Goal: Task Accomplishment & Management: Complete application form

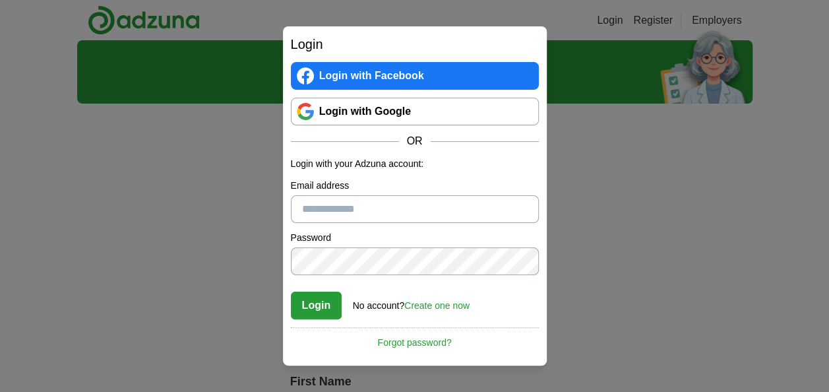
click at [358, 218] on input "Email address" at bounding box center [415, 209] width 248 height 28
type input "**********"
click at [326, 294] on button "Login" at bounding box center [316, 306] width 51 height 28
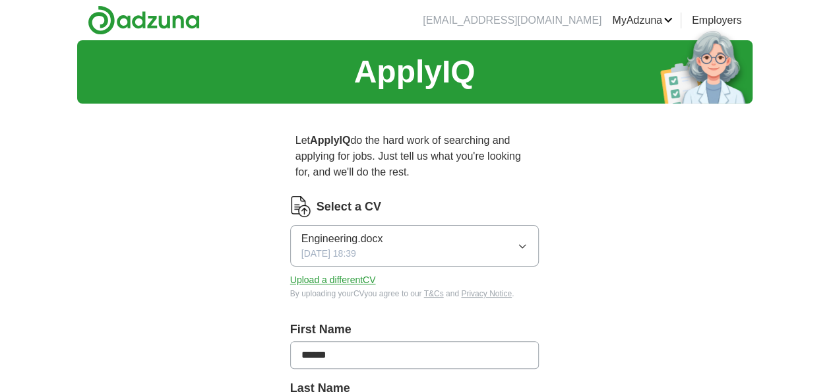
click at [342, 236] on span "Engineering.docx" at bounding box center [343, 239] width 82 height 16
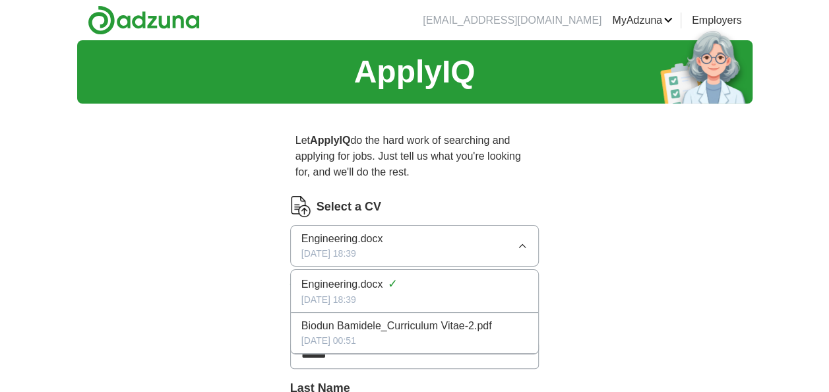
click at [333, 275] on div "Engineering.docx ✓" at bounding box center [415, 284] width 227 height 18
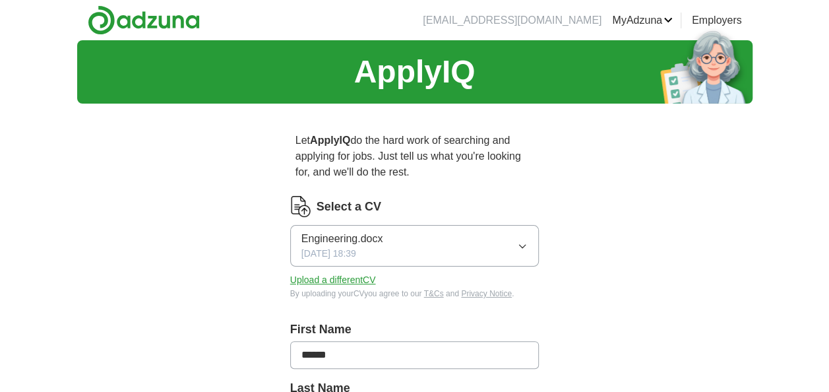
click at [346, 228] on button "Engineering.docx [DATE] 18:39" at bounding box center [414, 246] width 249 height 42
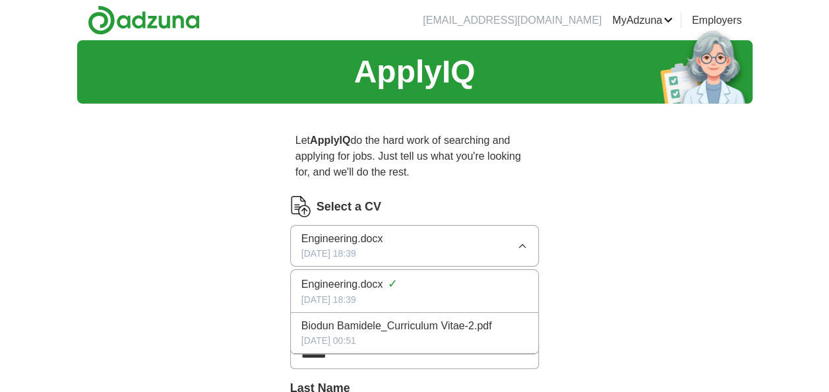
click at [335, 282] on span "Engineering.docx" at bounding box center [343, 284] width 82 height 16
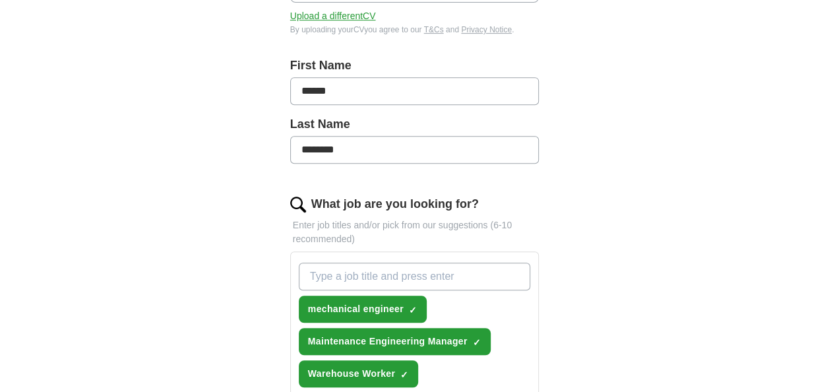
scroll to position [290, 0]
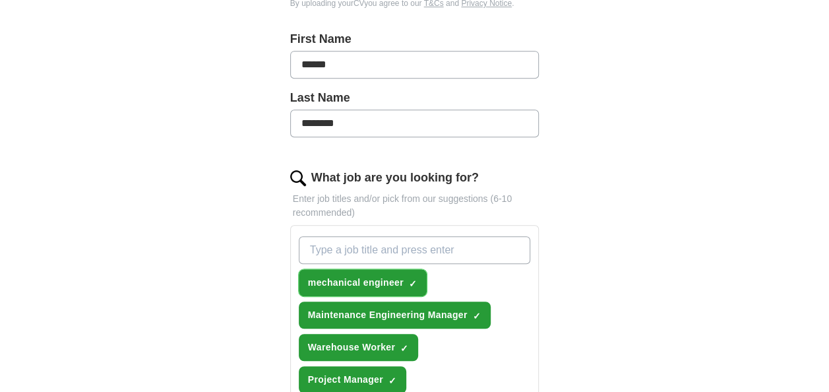
click at [389, 286] on span "mechanical engineer" at bounding box center [356, 283] width 96 height 14
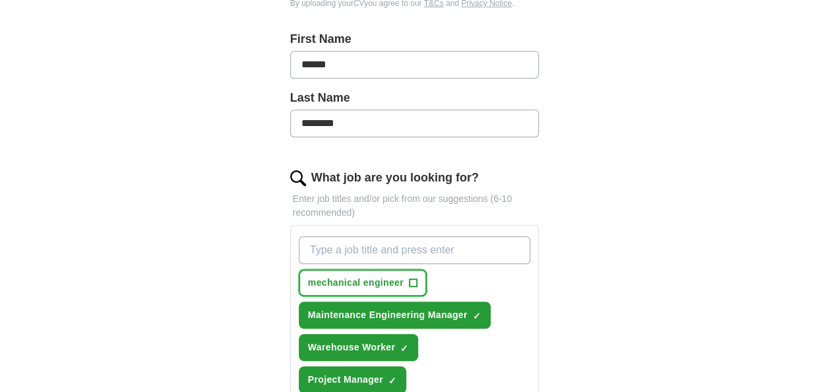
click at [389, 286] on span "mechanical engineer" at bounding box center [356, 283] width 96 height 14
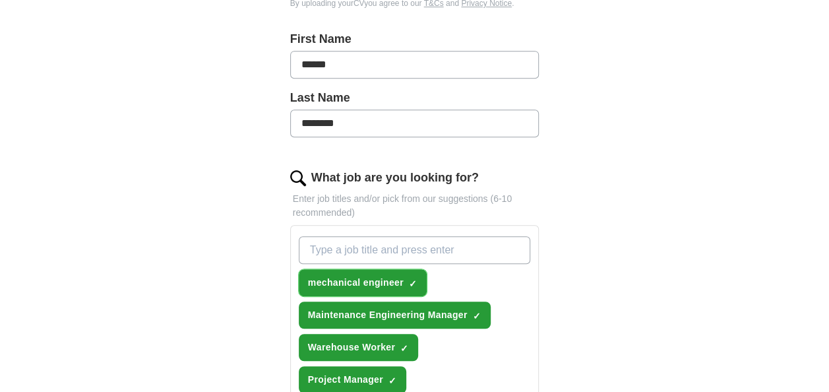
click at [0, 0] on span "×" at bounding box center [0, 0] width 0 height 0
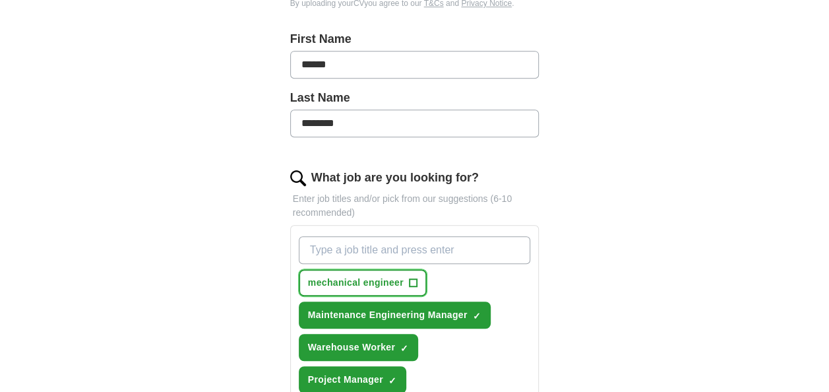
click at [384, 285] on span "mechanical engineer" at bounding box center [356, 283] width 96 height 14
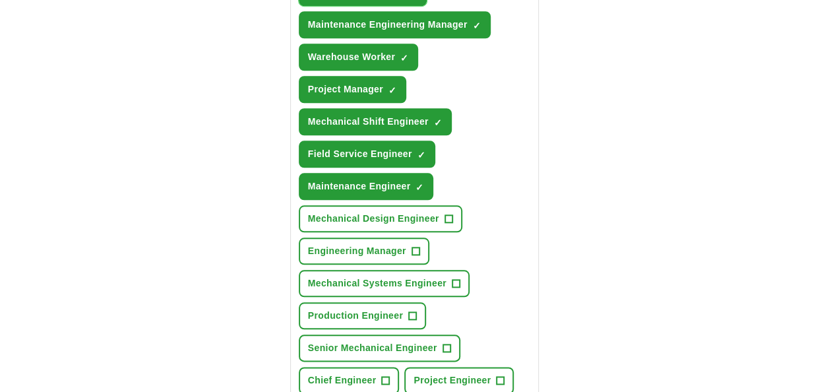
scroll to position [624, 0]
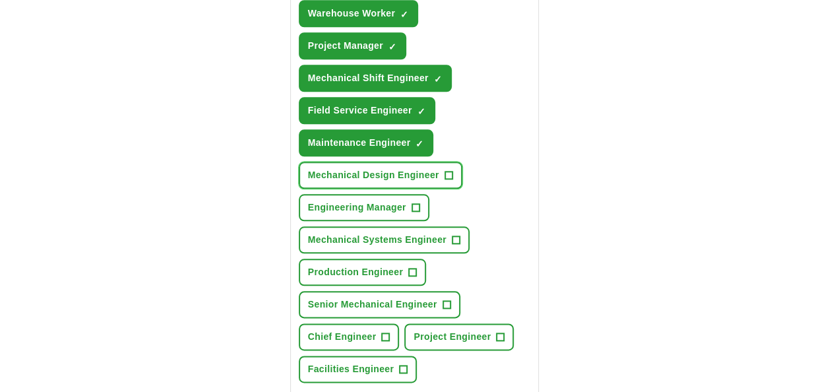
click at [448, 172] on span "+" at bounding box center [449, 175] width 8 height 11
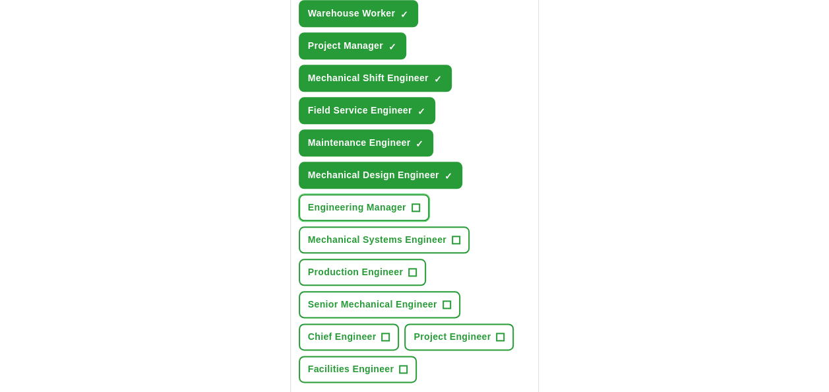
click at [416, 205] on span "+" at bounding box center [416, 208] width 8 height 11
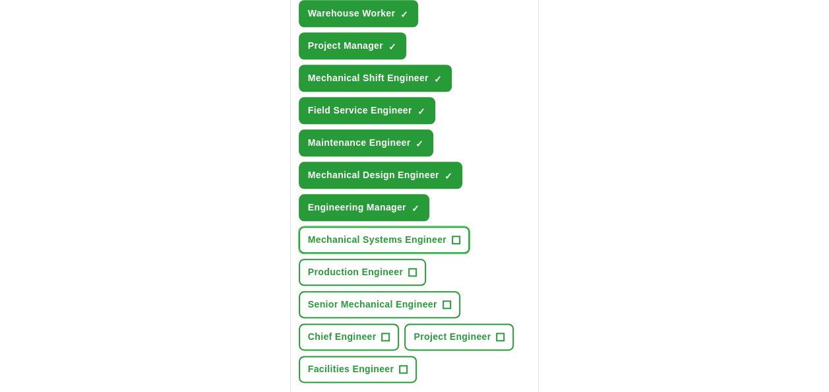
click at [454, 238] on span "+" at bounding box center [456, 240] width 8 height 11
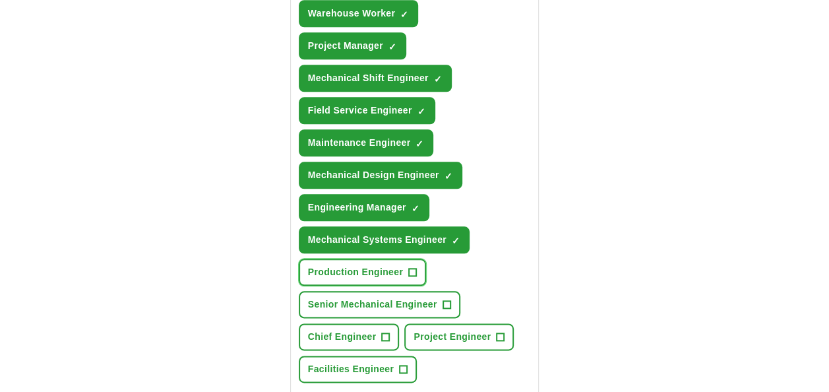
click at [413, 269] on span "+" at bounding box center [413, 272] width 8 height 11
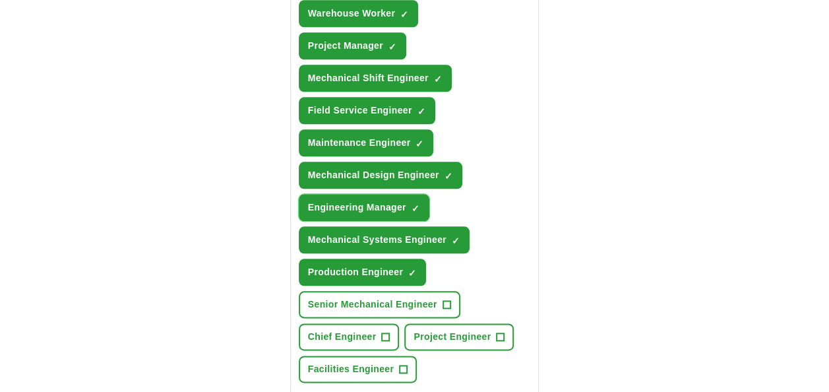
click at [0, 0] on span "×" at bounding box center [0, 0] width 0 height 0
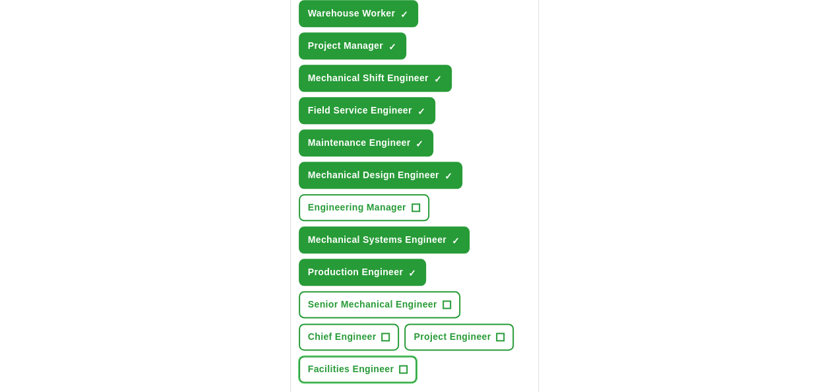
click at [402, 364] on span "+" at bounding box center [404, 369] width 8 height 11
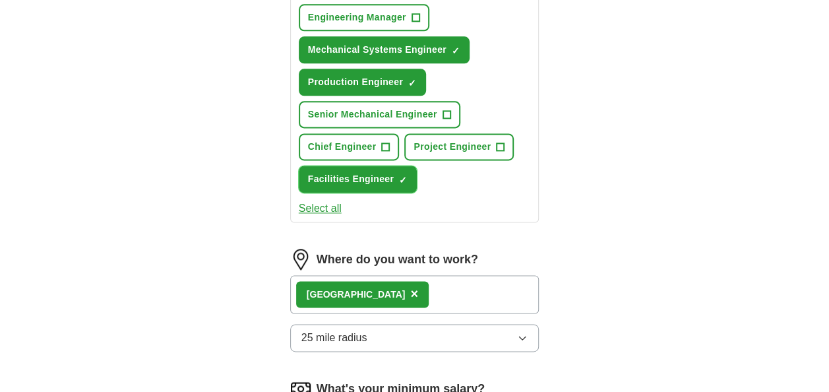
scroll to position [827, 0]
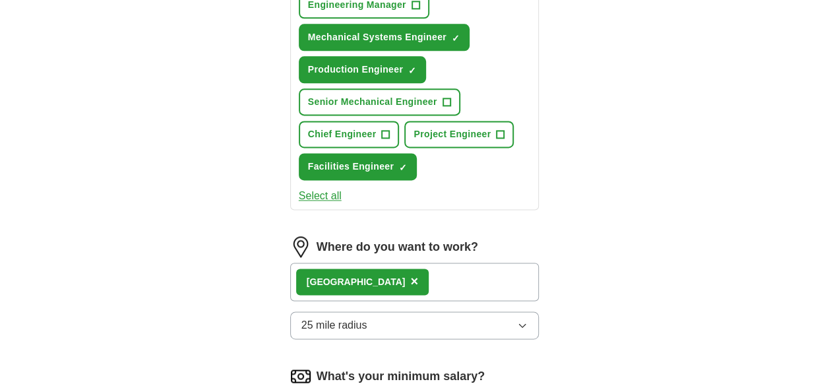
click at [520, 322] on icon "button" at bounding box center [522, 325] width 11 height 11
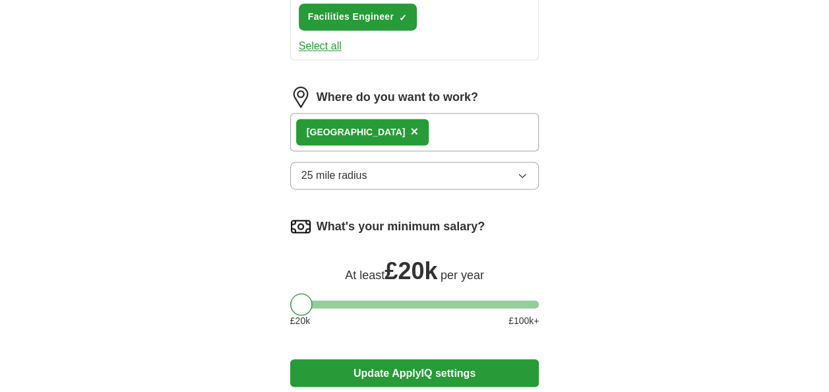
scroll to position [1012, 0]
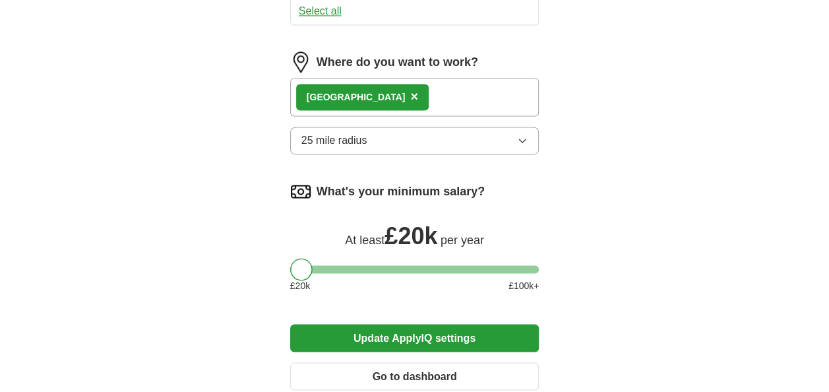
click at [405, 144] on button "25 mile radius" at bounding box center [414, 141] width 249 height 28
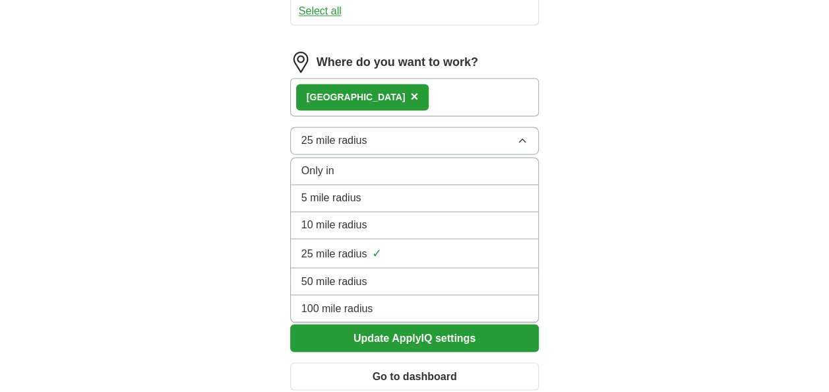
click at [361, 278] on span "50 mile radius" at bounding box center [335, 281] width 66 height 16
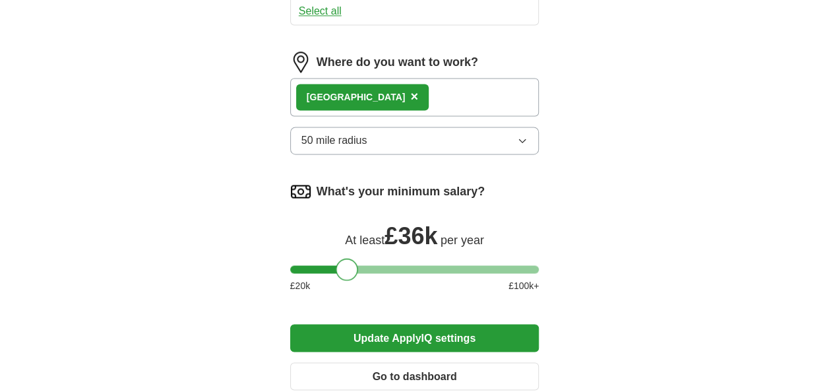
click at [347, 265] on div at bounding box center [414, 269] width 249 height 8
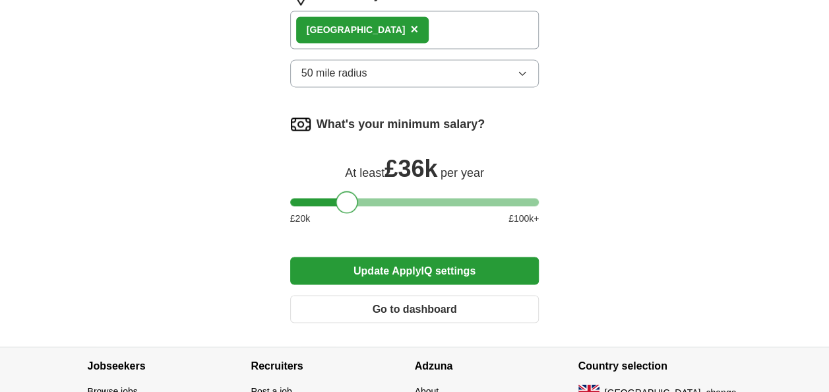
scroll to position [1091, 0]
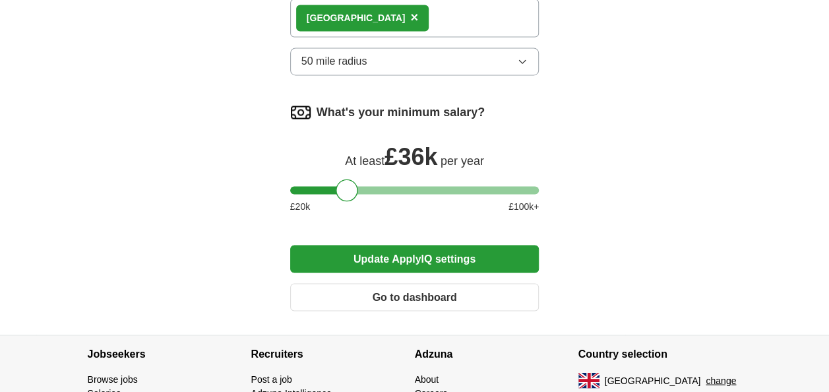
click at [433, 255] on button "Update ApplyIQ settings" at bounding box center [414, 259] width 249 height 28
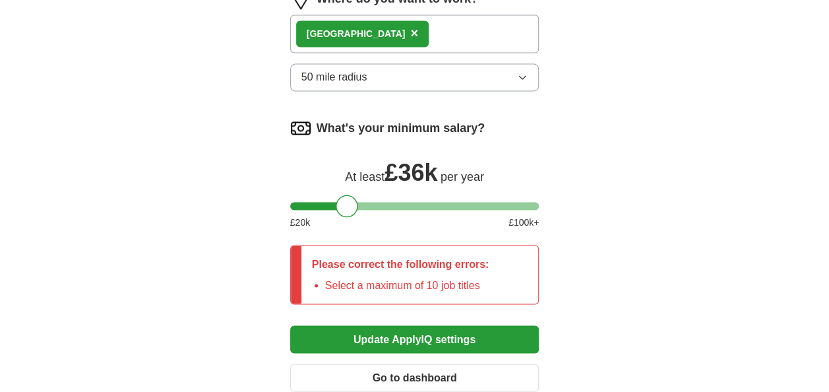
scroll to position [1107, 0]
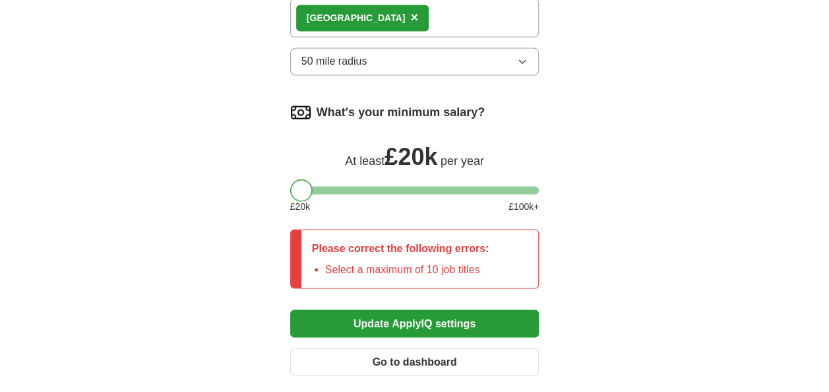
click at [290, 186] on div at bounding box center [414, 190] width 249 height 8
click at [360, 270] on li "Select a maximum of 10 job titles" at bounding box center [407, 269] width 164 height 16
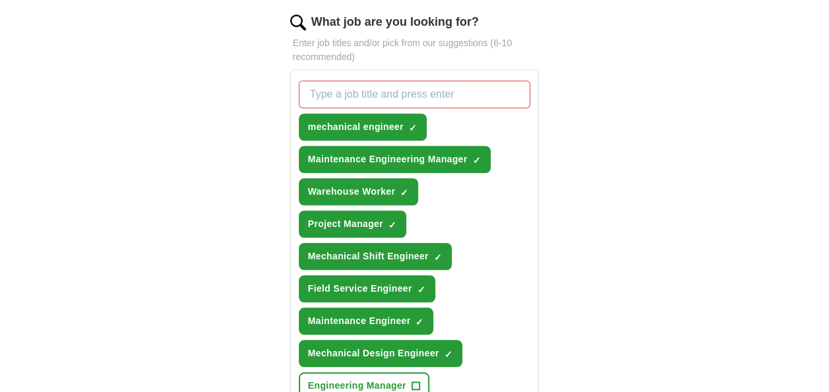
scroll to position [420, 0]
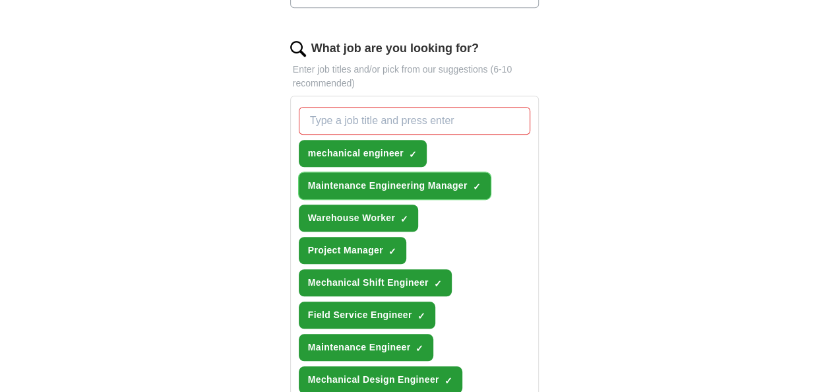
click at [0, 0] on span "×" at bounding box center [0, 0] width 0 height 0
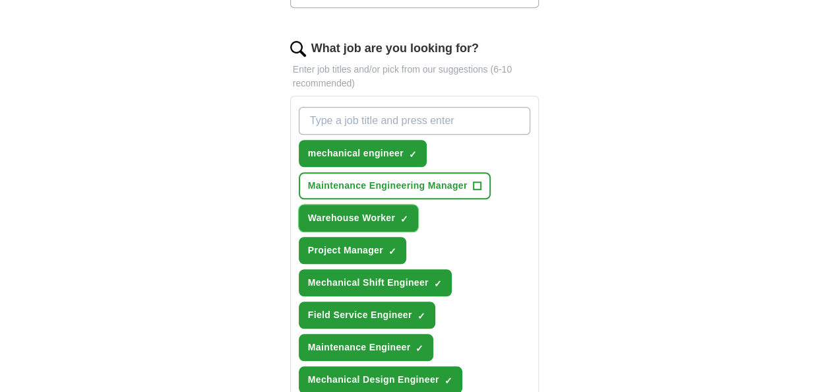
click at [0, 0] on span "×" at bounding box center [0, 0] width 0 height 0
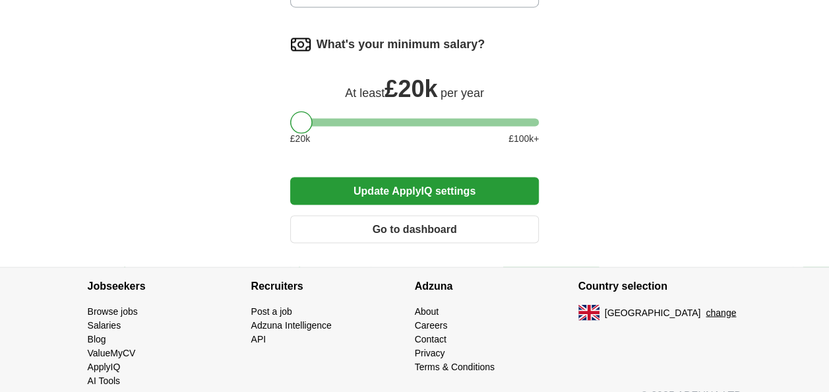
scroll to position [1176, 0]
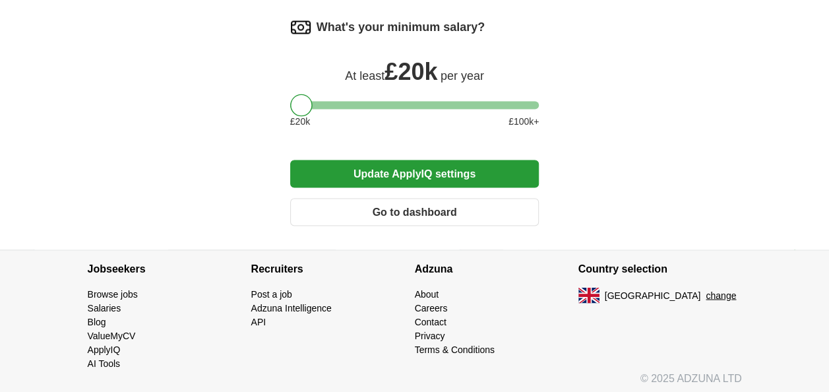
click at [385, 174] on button "Update ApplyIQ settings" at bounding box center [414, 174] width 249 height 28
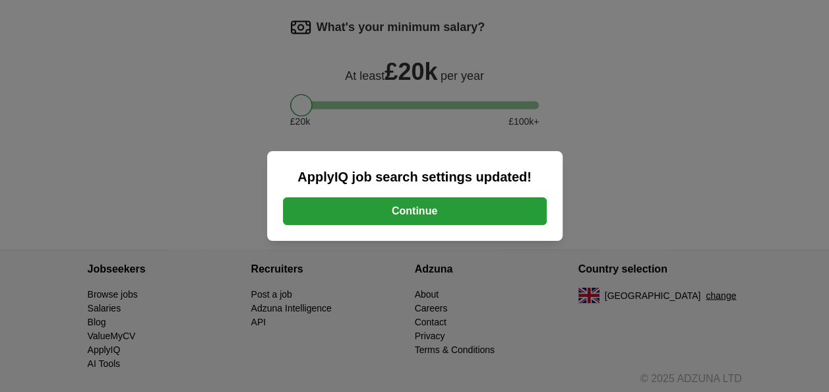
click at [401, 205] on button "Continue" at bounding box center [415, 211] width 264 height 28
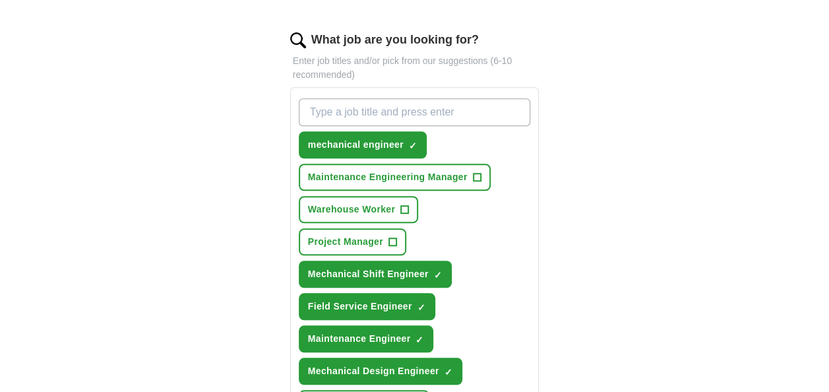
scroll to position [410, 0]
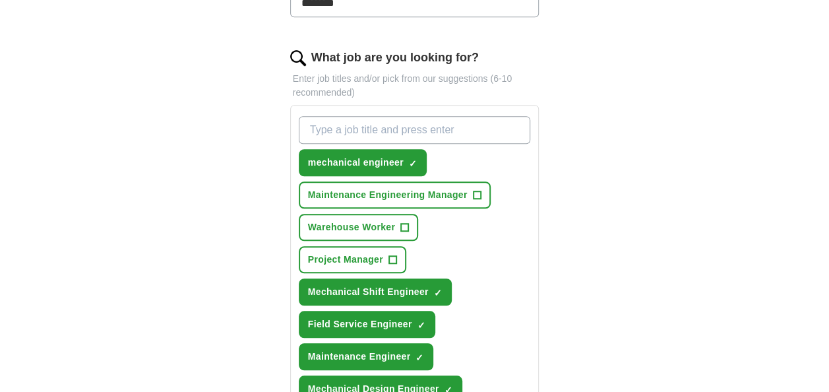
click at [417, 120] on input "What job are you looking for?" at bounding box center [415, 130] width 232 height 28
type input "Graduate mechanical Engineer"
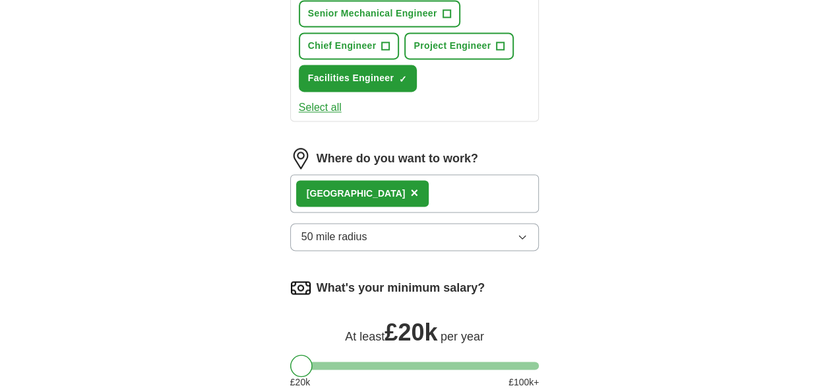
scroll to position [974, 0]
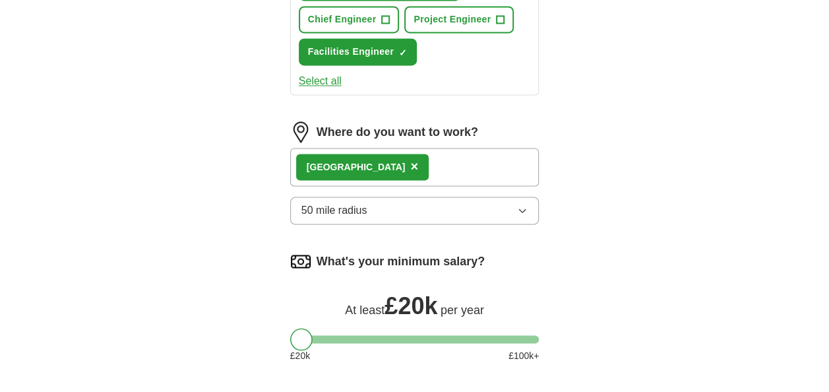
click at [443, 168] on div "Falkirk County ×" at bounding box center [414, 167] width 249 height 38
click at [416, 129] on label "Where do you want to work?" at bounding box center [398, 132] width 162 height 18
click at [420, 206] on button "50 mile radius" at bounding box center [414, 211] width 249 height 28
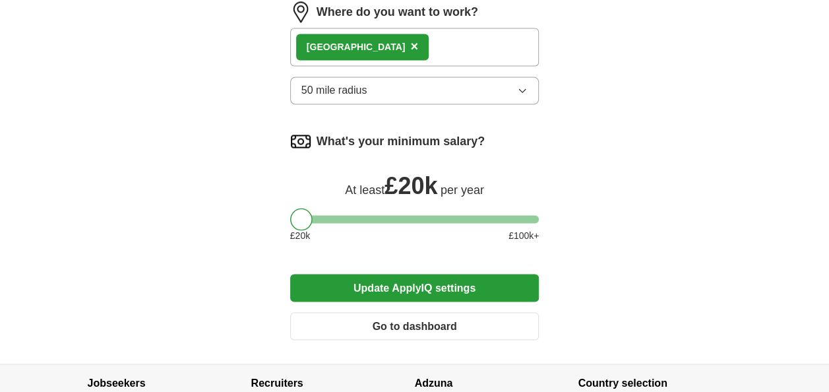
scroll to position [1106, 0]
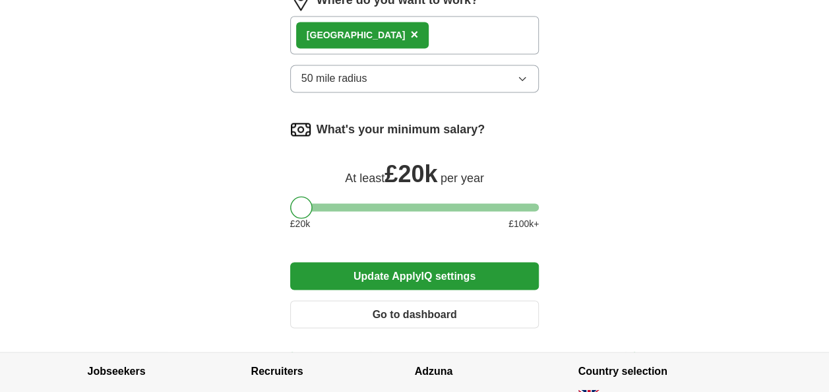
click at [529, 73] on button "50 mile radius" at bounding box center [414, 79] width 249 height 28
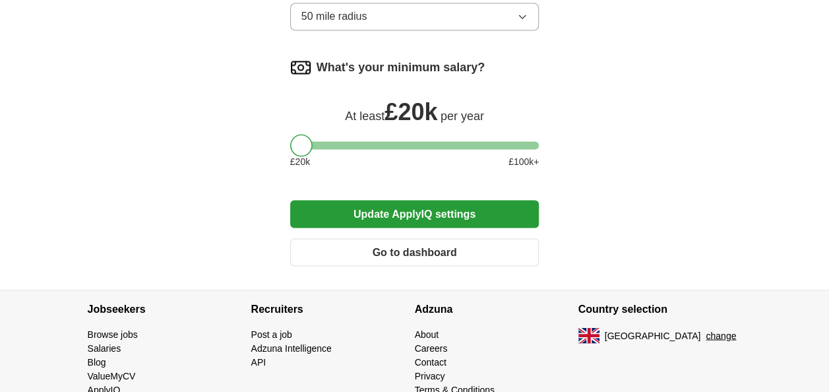
scroll to position [1156, 0]
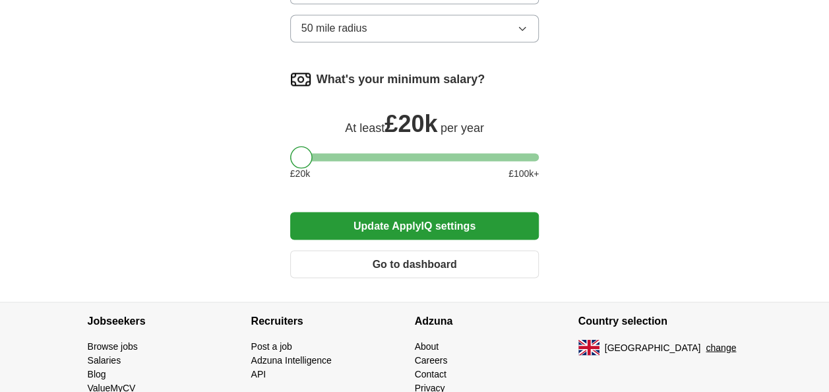
click at [420, 228] on button "Update ApplyIQ settings" at bounding box center [414, 226] width 249 height 28
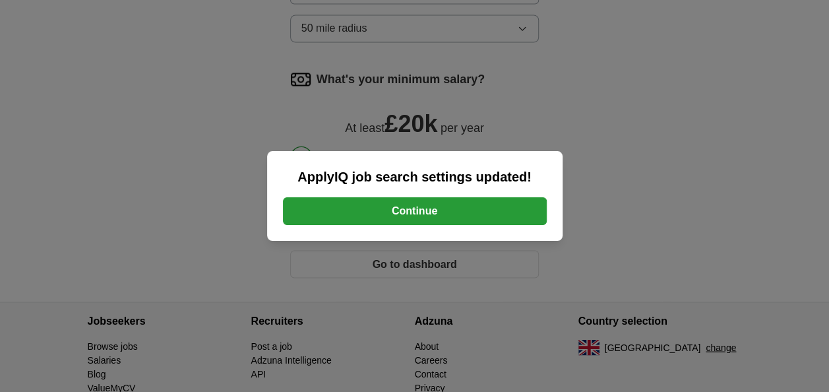
click at [425, 217] on button "Continue" at bounding box center [415, 211] width 264 height 28
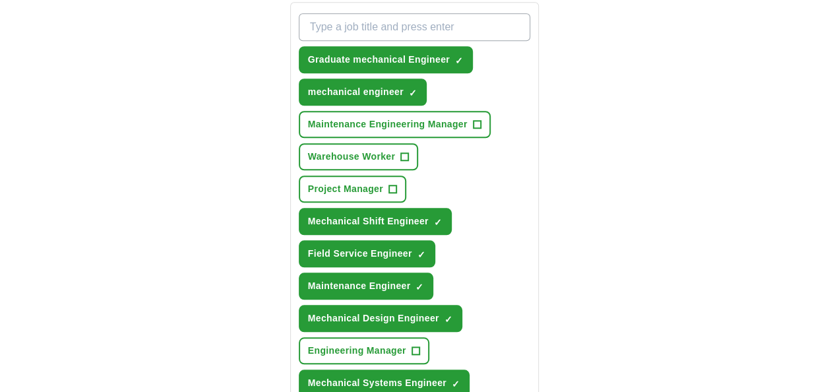
scroll to position [451, 0]
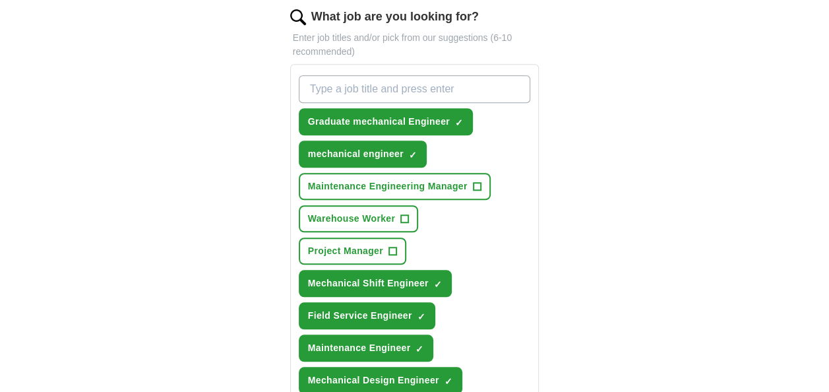
click at [489, 88] on input "What job are you looking for?" at bounding box center [415, 89] width 232 height 28
type input "Graduate Engineer"
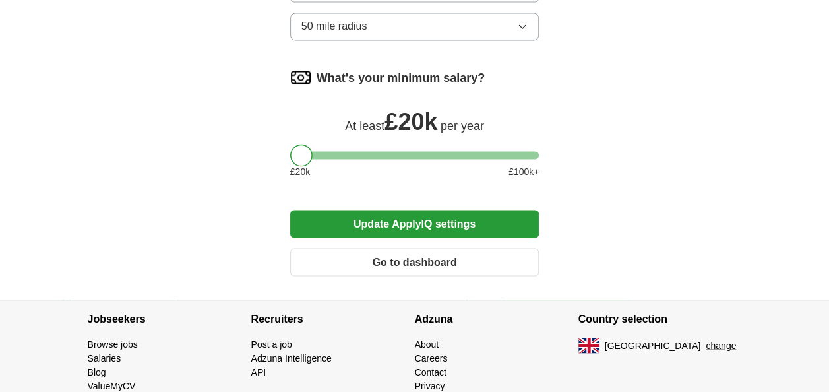
scroll to position [1208, 0]
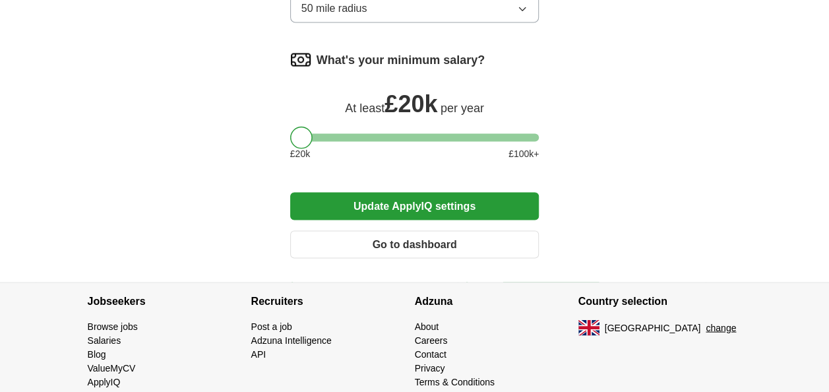
click at [455, 198] on button "Update ApplyIQ settings" at bounding box center [414, 206] width 249 height 28
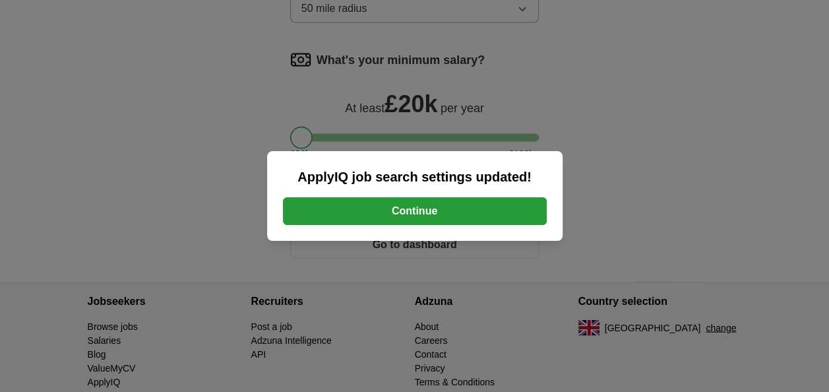
click at [434, 210] on button "Continue" at bounding box center [415, 211] width 264 height 28
